Goal: Task Accomplishment & Management: Manage account settings

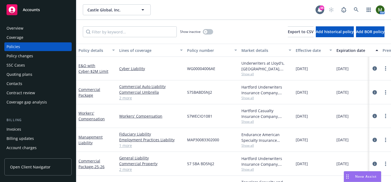
click at [52, 26] on div "Overview" at bounding box center [38, 28] width 63 height 9
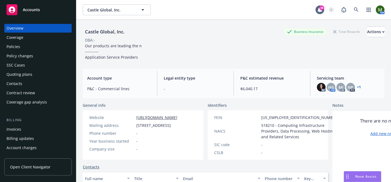
click at [358, 86] on link "+ 1" at bounding box center [359, 87] width 4 height 3
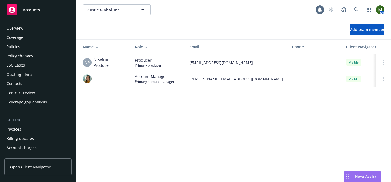
scroll to position [172, 0]
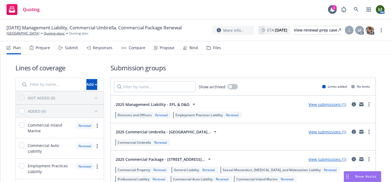
click at [47, 48] on div "Prepare" at bounding box center [43, 48] width 14 height 4
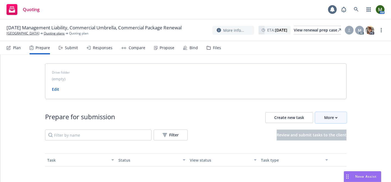
click at [329, 121] on div "More" at bounding box center [330, 117] width 13 height 10
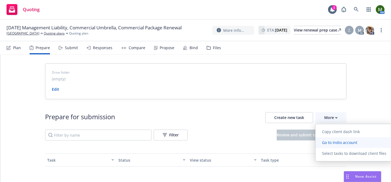
click at [327, 141] on span "Go to Indio account" at bounding box center [339, 142] width 48 height 5
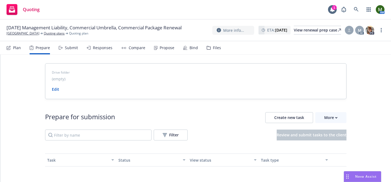
click at [78, 49] on div "Plan Prepare Submit Responses Compare Propose Bind Files" at bounding box center [114, 47] width 214 height 13
click at [74, 49] on div "Submit" at bounding box center [71, 48] width 13 height 4
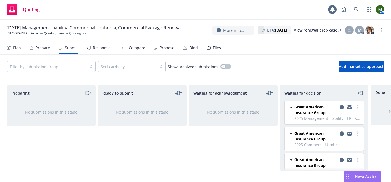
click at [103, 49] on div "Responses" at bounding box center [103, 48] width 20 height 4
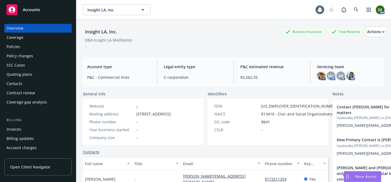
click at [21, 50] on div "Policies" at bounding box center [38, 46] width 63 height 9
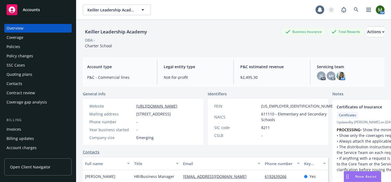
click at [38, 46] on div "Policies" at bounding box center [38, 46] width 63 height 9
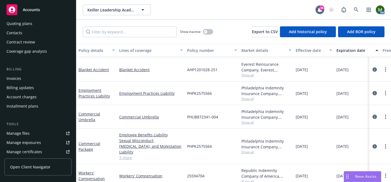
scroll to position [63, 0]
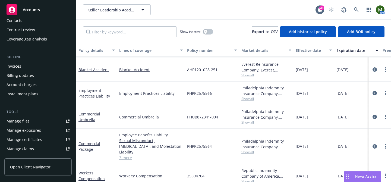
click at [33, 119] on link "Manage files" at bounding box center [37, 121] width 67 height 9
